Goal: Transaction & Acquisition: Purchase product/service

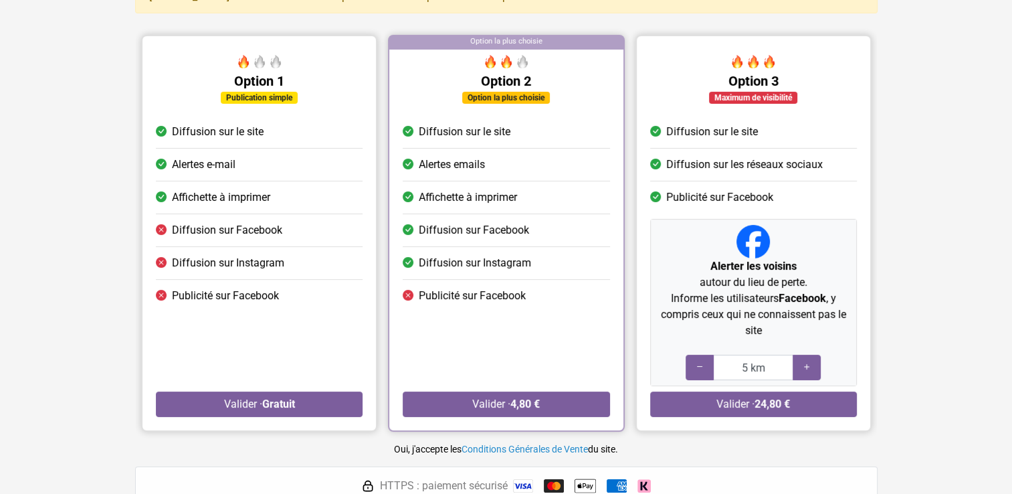
scroll to position [114, 0]
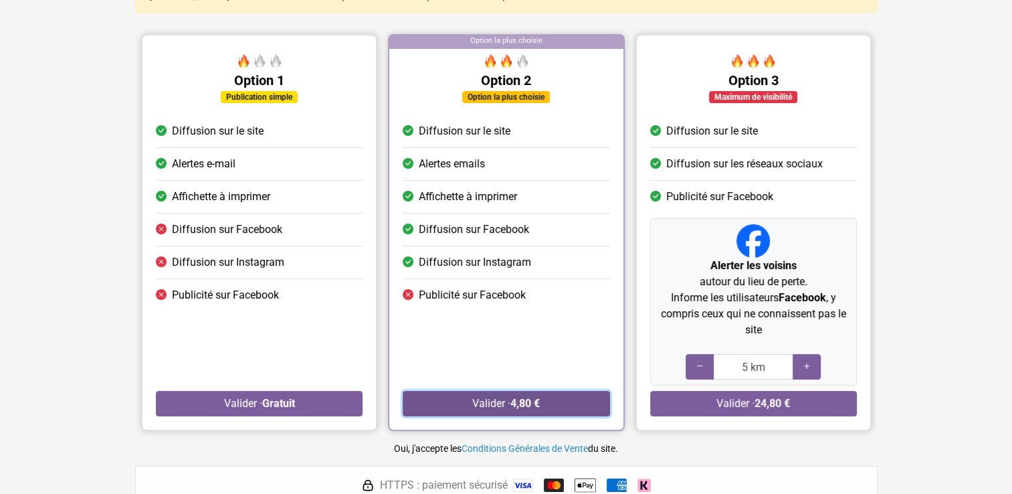
click at [496, 400] on button "Valider · 4,80 €" at bounding box center [506, 403] width 207 height 25
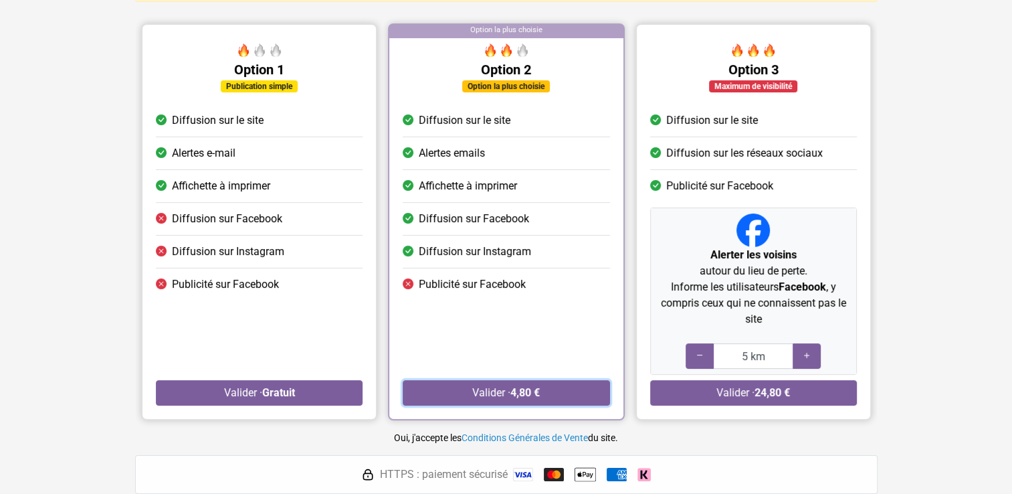
scroll to position [126, 0]
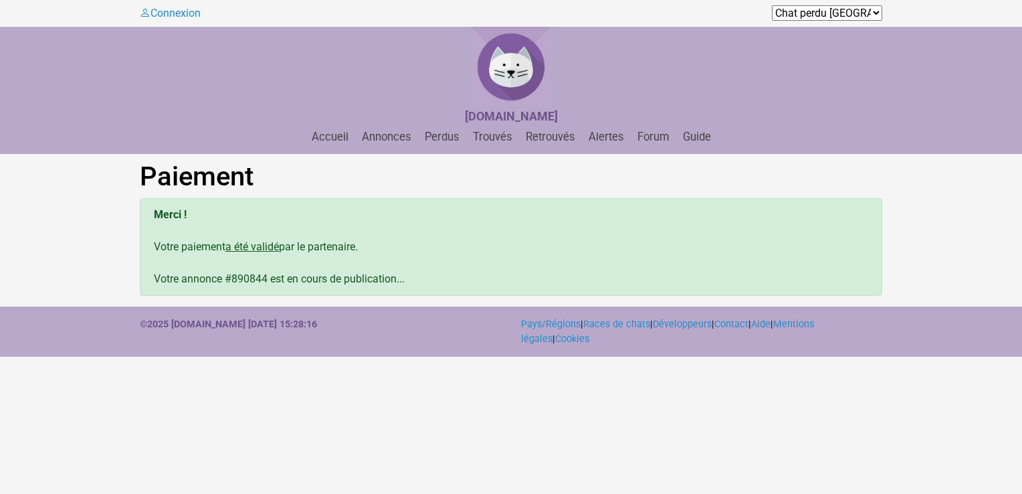
click at [383, 148] on nav "Accueil Annonces Perdus Trouvés Retrouvés Alertes Forum Guide Accueil Annonces …" at bounding box center [511, 140] width 1022 height 27
click at [390, 139] on link "Annonces" at bounding box center [387, 136] width 60 height 13
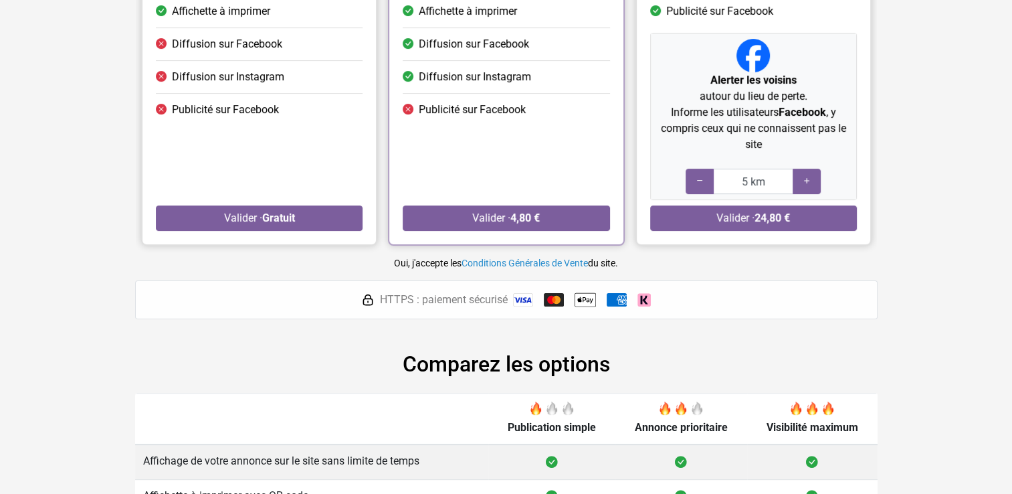
scroll to position [288, 0]
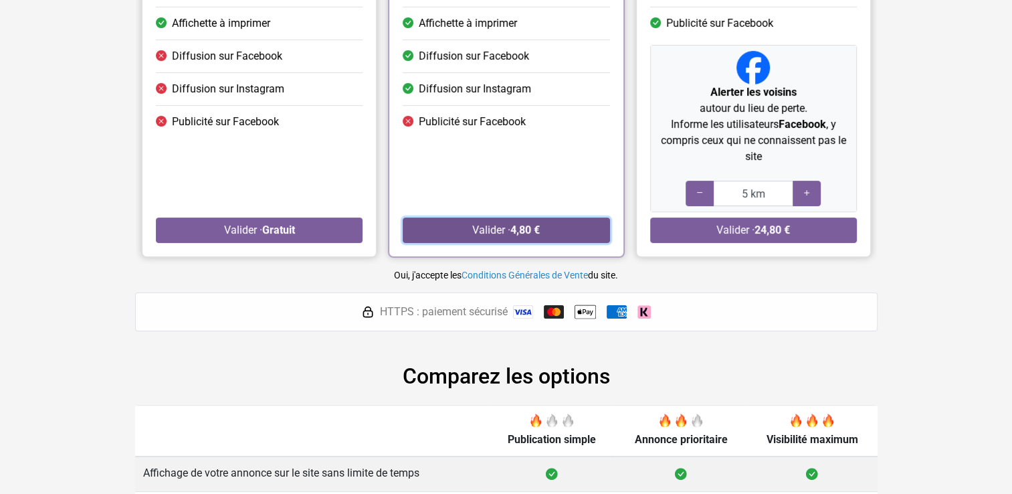
click at [556, 234] on button "Valider · 4,80 €" at bounding box center [506, 229] width 207 height 25
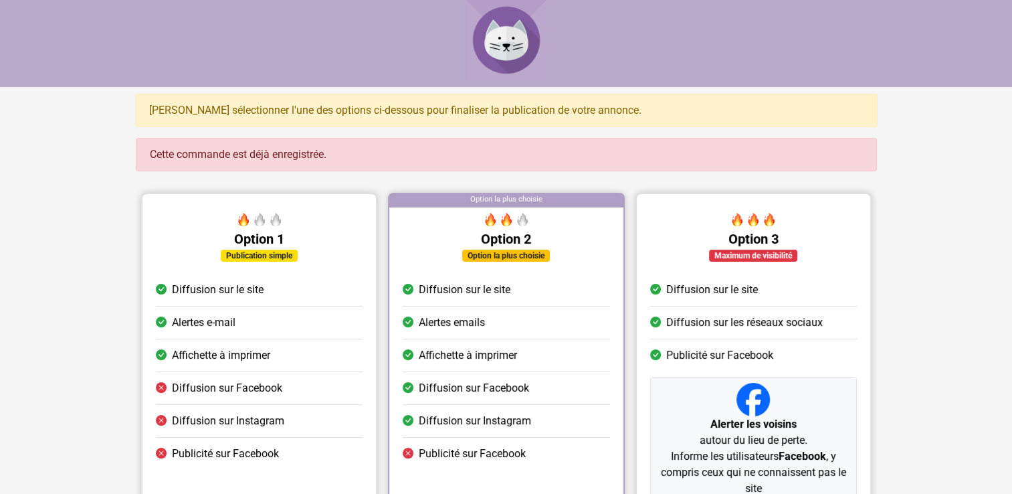
click at [533, 296] on li "Diffusion sur le site" at bounding box center [506, 290] width 207 height 33
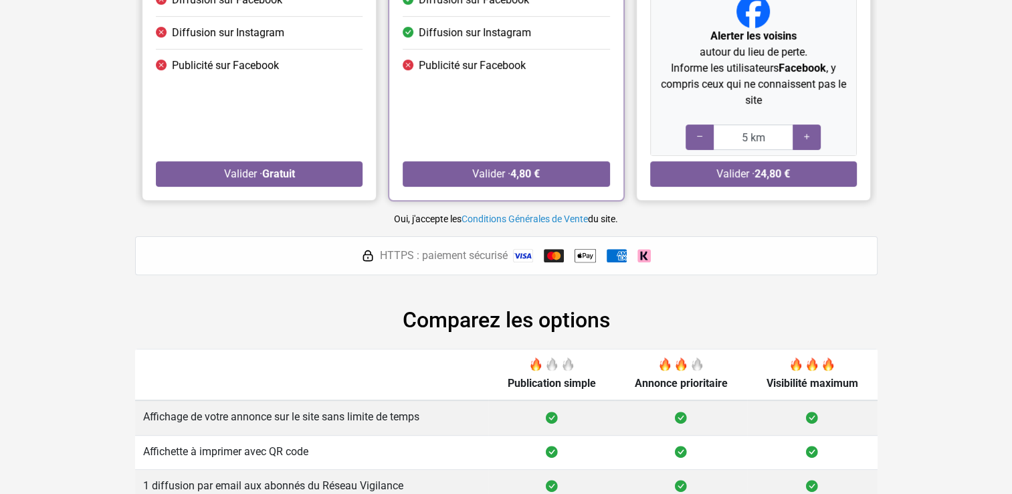
scroll to position [533, 0]
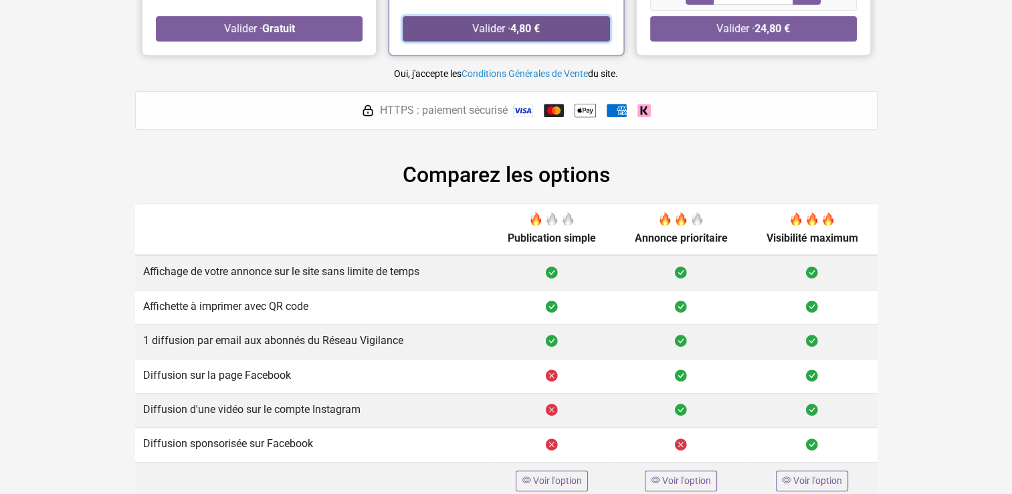
click at [528, 26] on strong "4,80 €" at bounding box center [524, 28] width 29 height 13
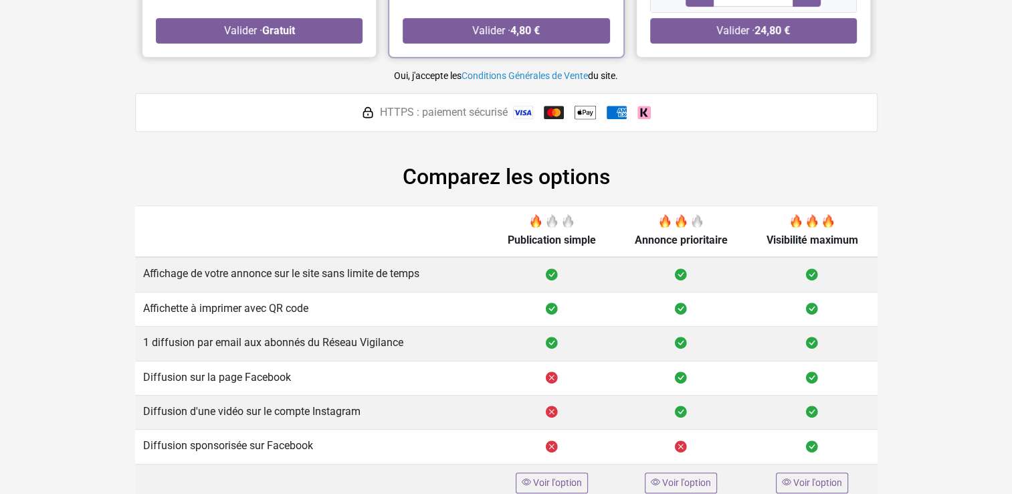
scroll to position [533, 0]
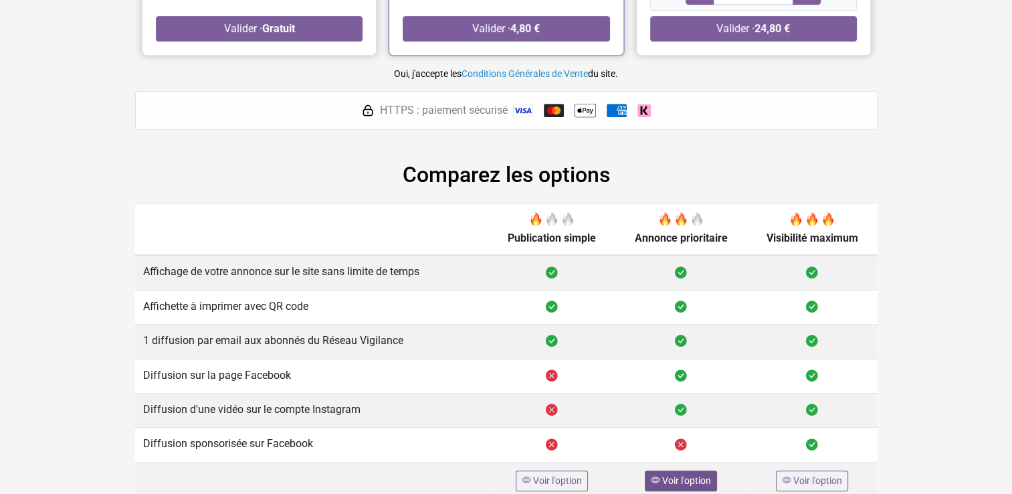
click at [680, 480] on span "Voir l'option" at bounding box center [686, 480] width 49 height 11
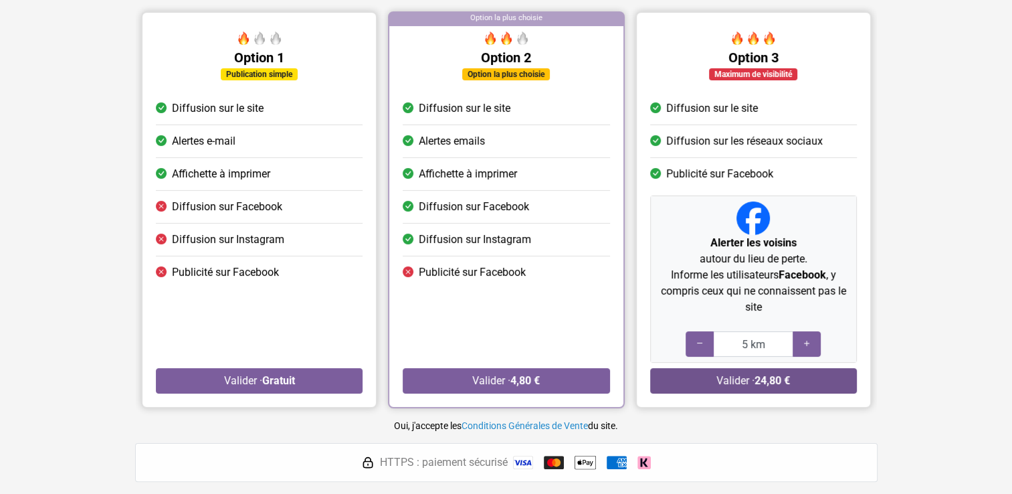
scroll to position [0, 0]
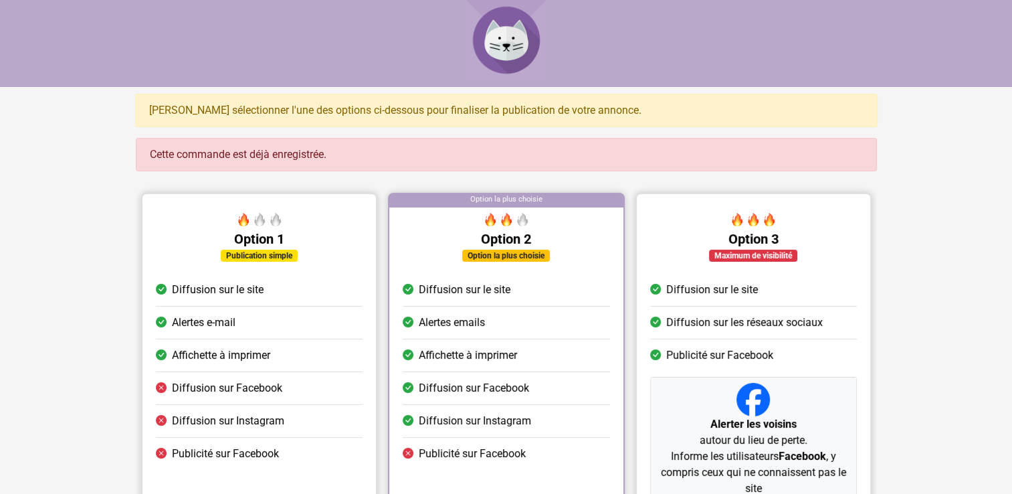
click at [504, 37] on img at bounding box center [506, 40] width 80 height 80
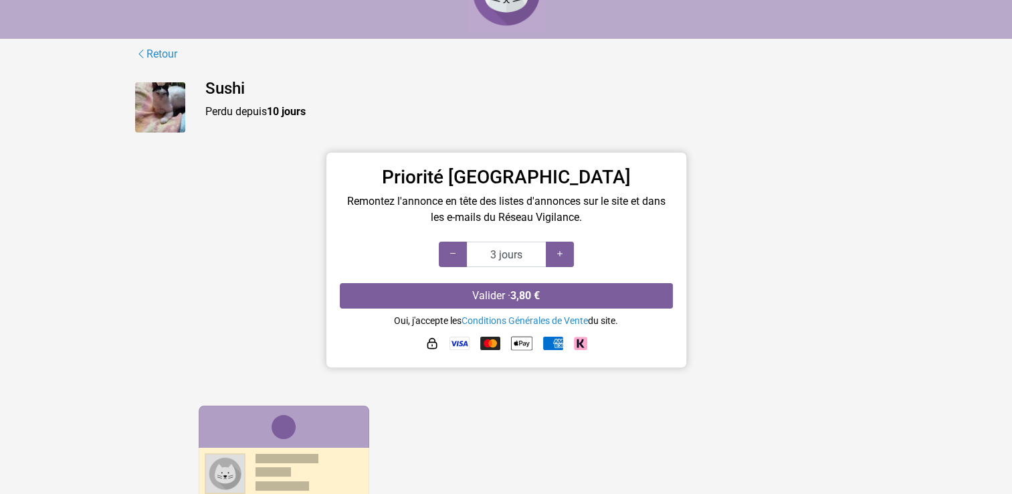
scroll to position [51, 0]
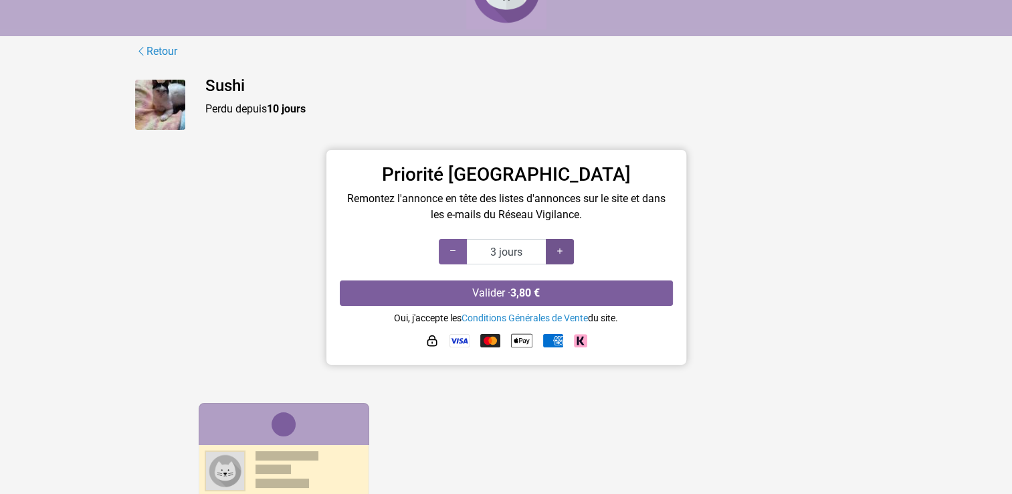
type input "4 jours"
click at [563, 247] on icon at bounding box center [559, 251] width 11 height 13
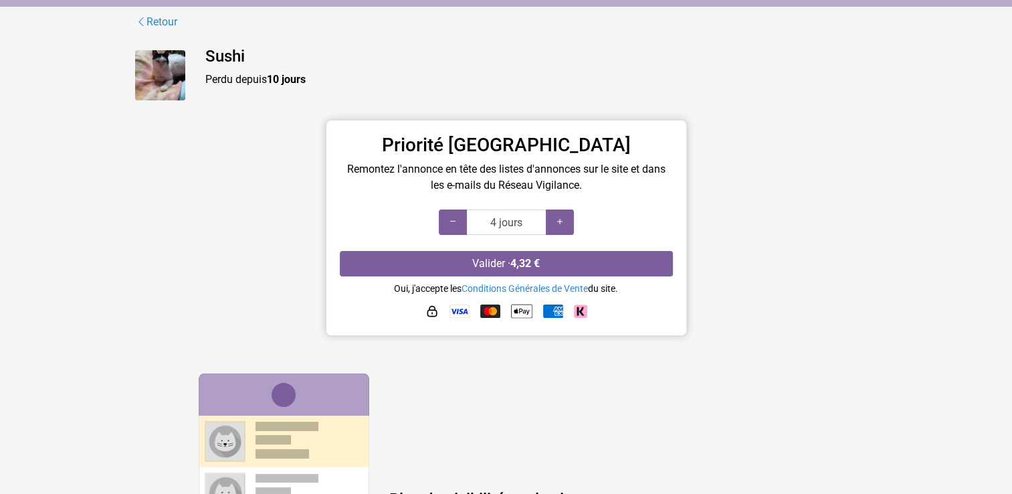
scroll to position [80, 0]
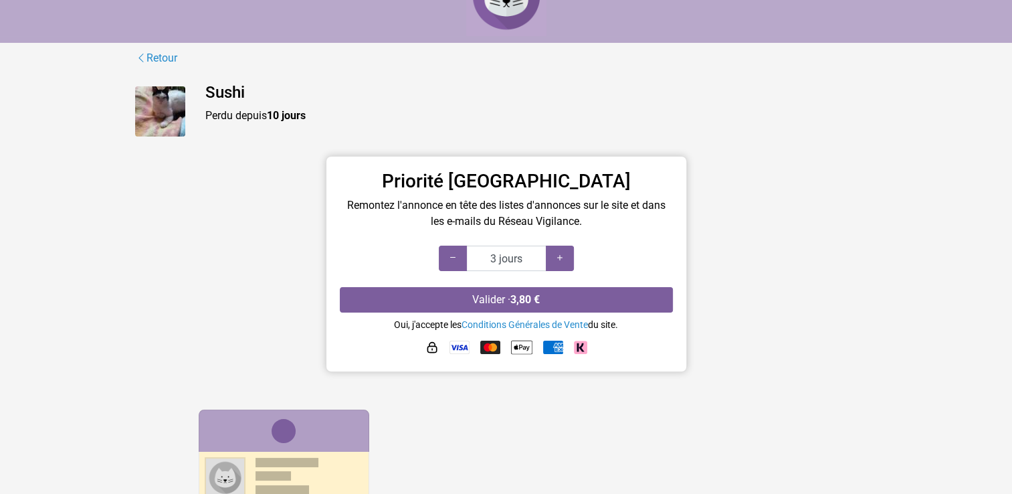
scroll to position [45, 0]
click at [564, 258] on icon at bounding box center [559, 257] width 11 height 13
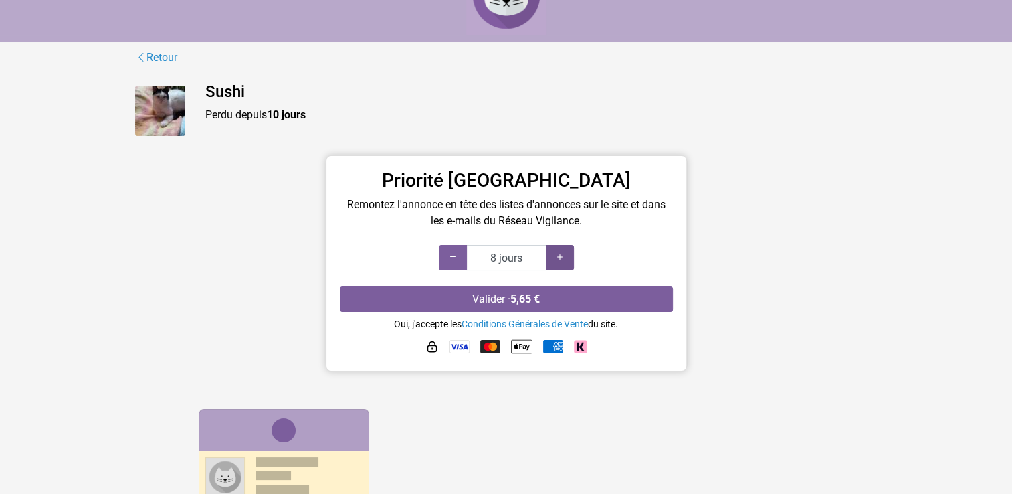
click at [564, 258] on icon at bounding box center [559, 257] width 11 height 13
type input "10 jours"
click at [564, 258] on icon at bounding box center [559, 257] width 11 height 13
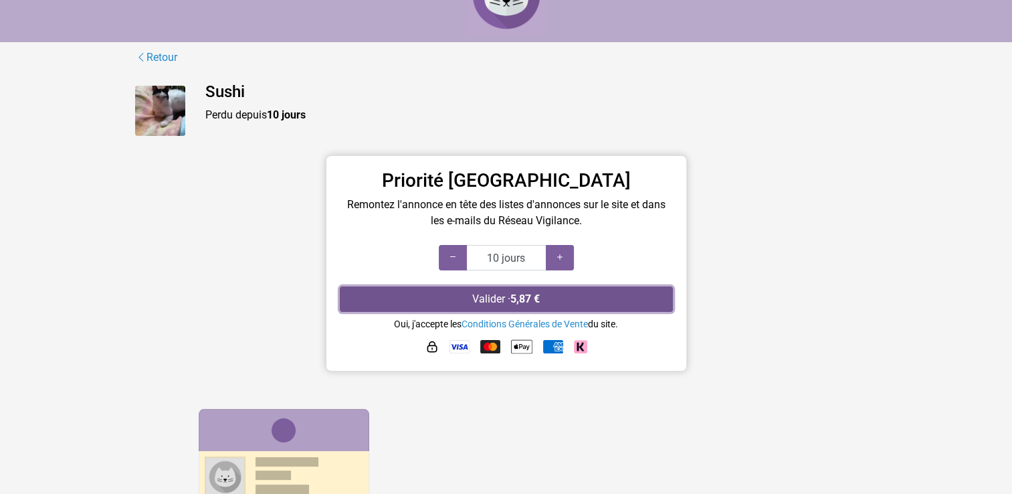
click at [550, 301] on button "Valider · 5,87 €" at bounding box center [506, 298] width 333 height 25
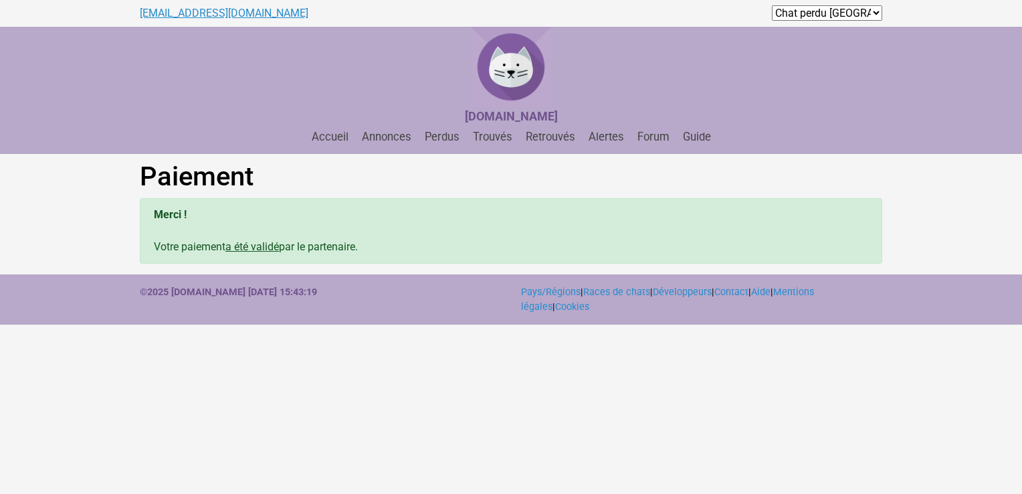
click at [192, 10] on link "jeannemlc@orange.fr" at bounding box center [224, 13] width 169 height 13
